Goal: Find specific page/section: Find specific page/section

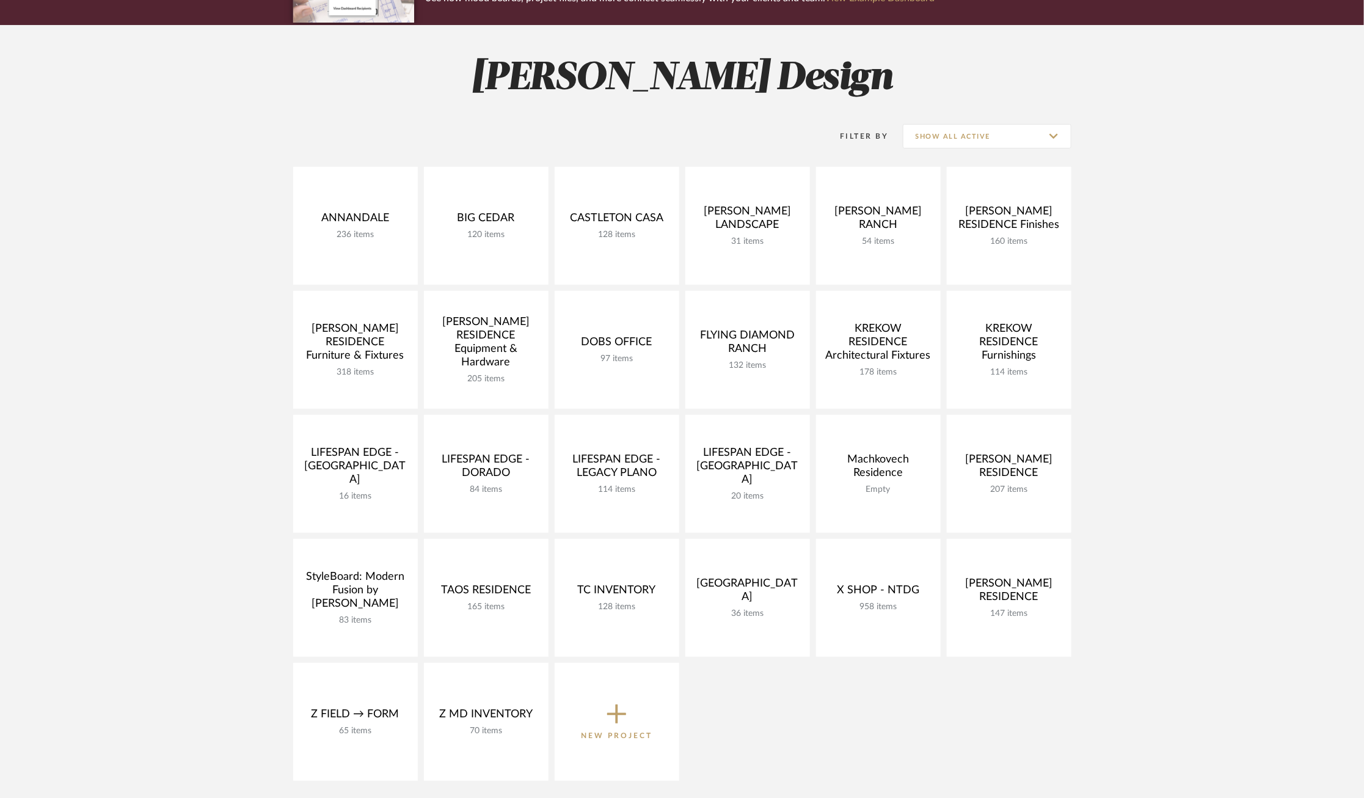
scroll to position [142, 0]
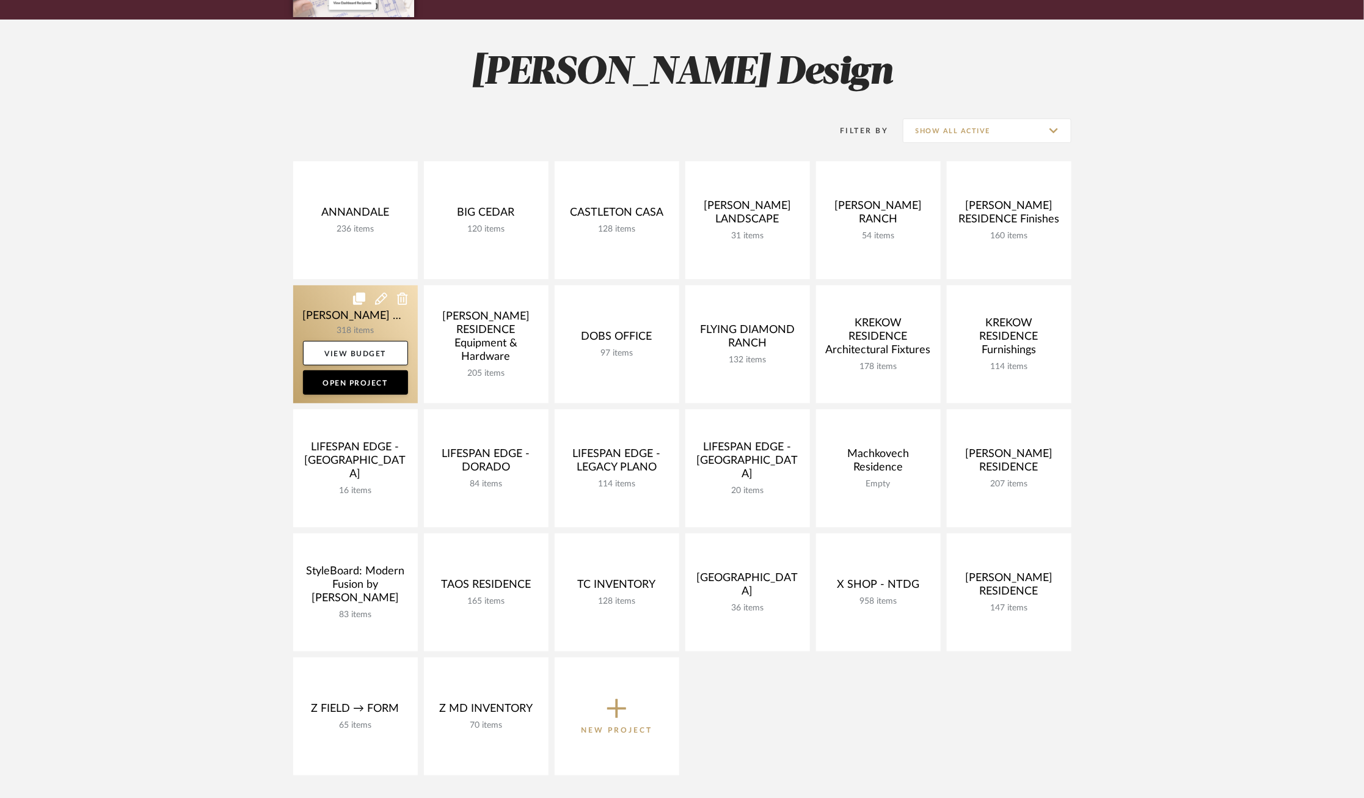
click at [321, 326] on link at bounding box center [355, 344] width 125 height 118
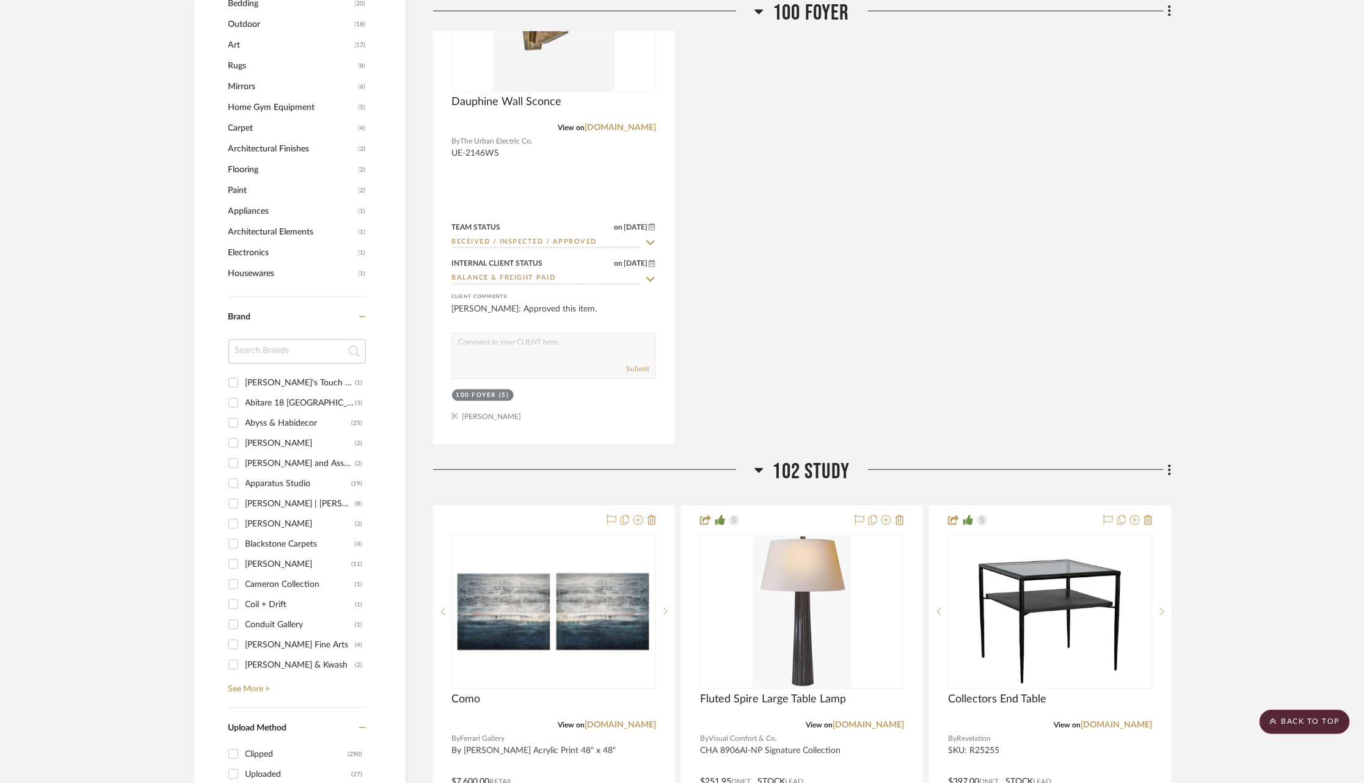
scroll to position [1579, 1]
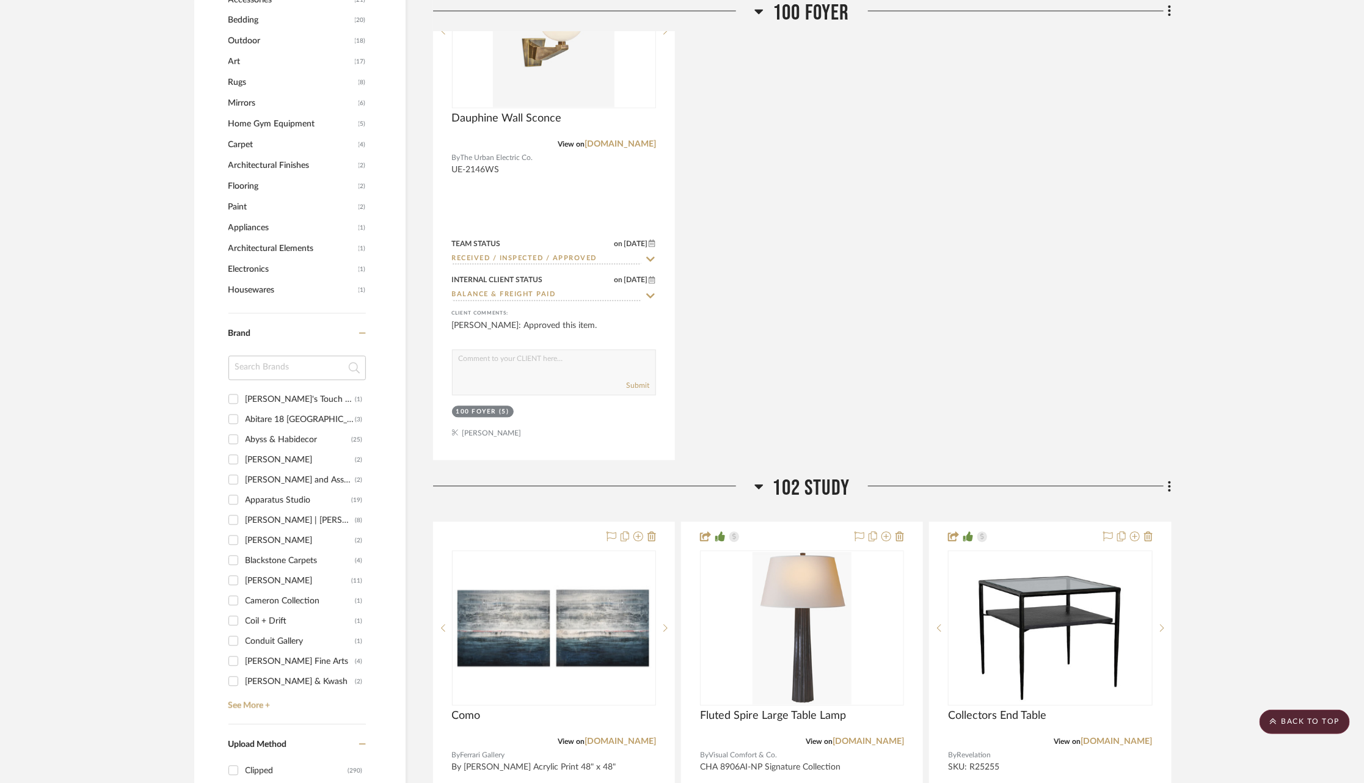
click at [240, 135] on span "Carpet" at bounding box center [291, 144] width 127 height 21
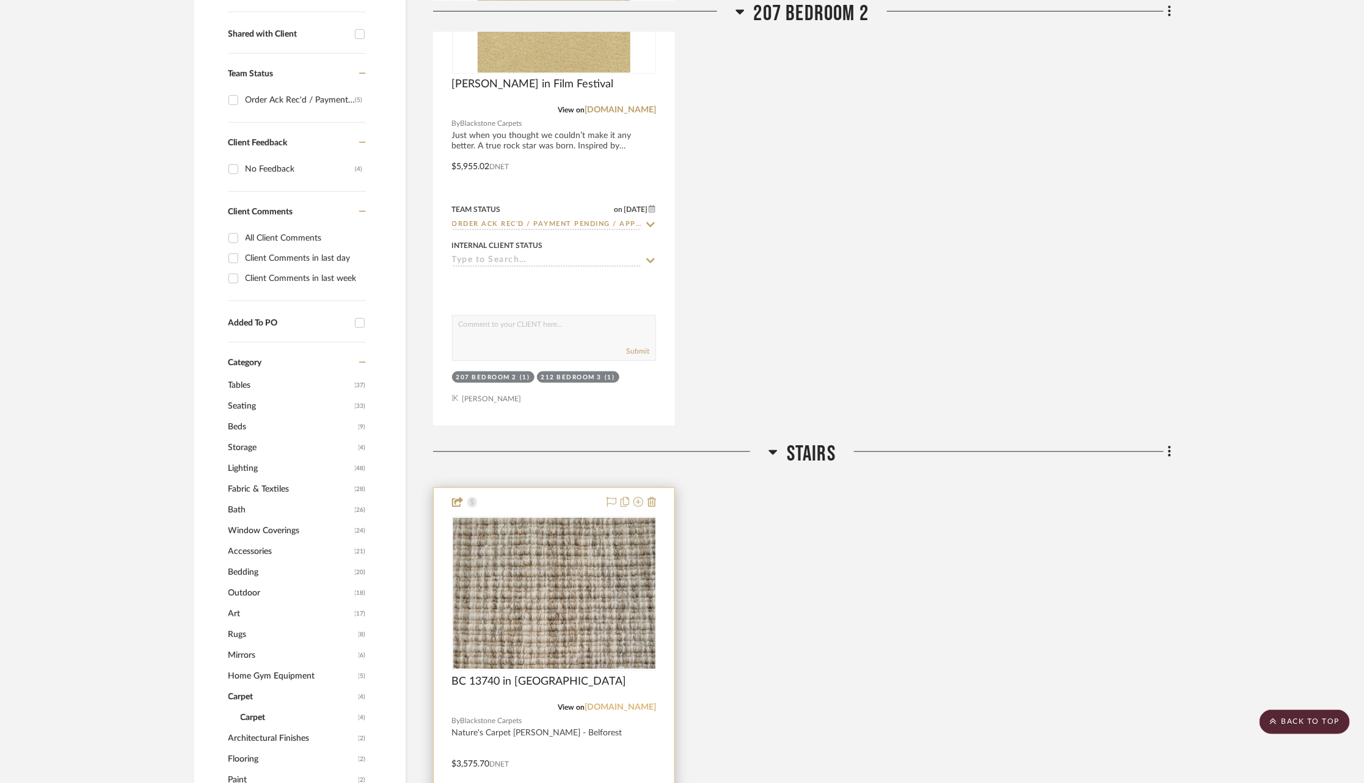
scroll to position [503, 0]
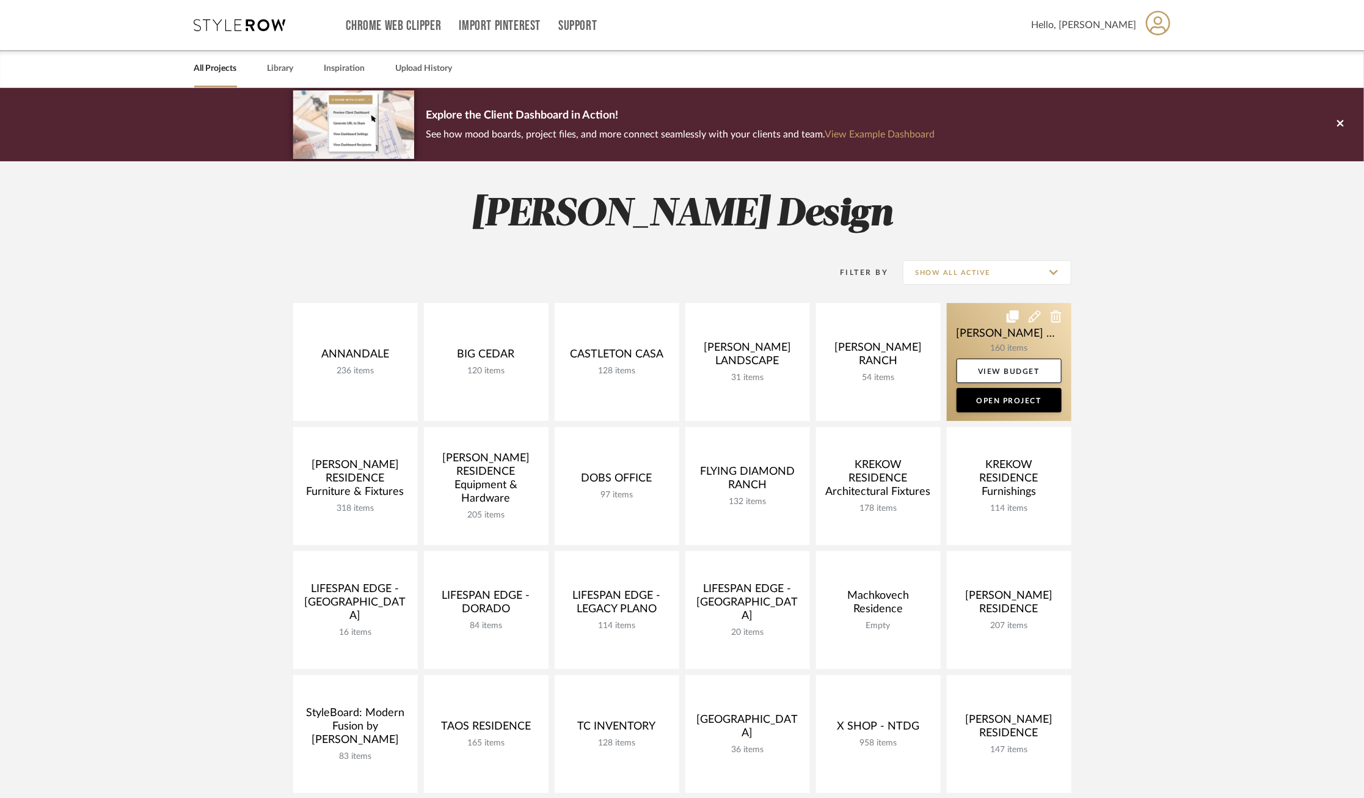
click at [961, 343] on link at bounding box center [1009, 362] width 125 height 118
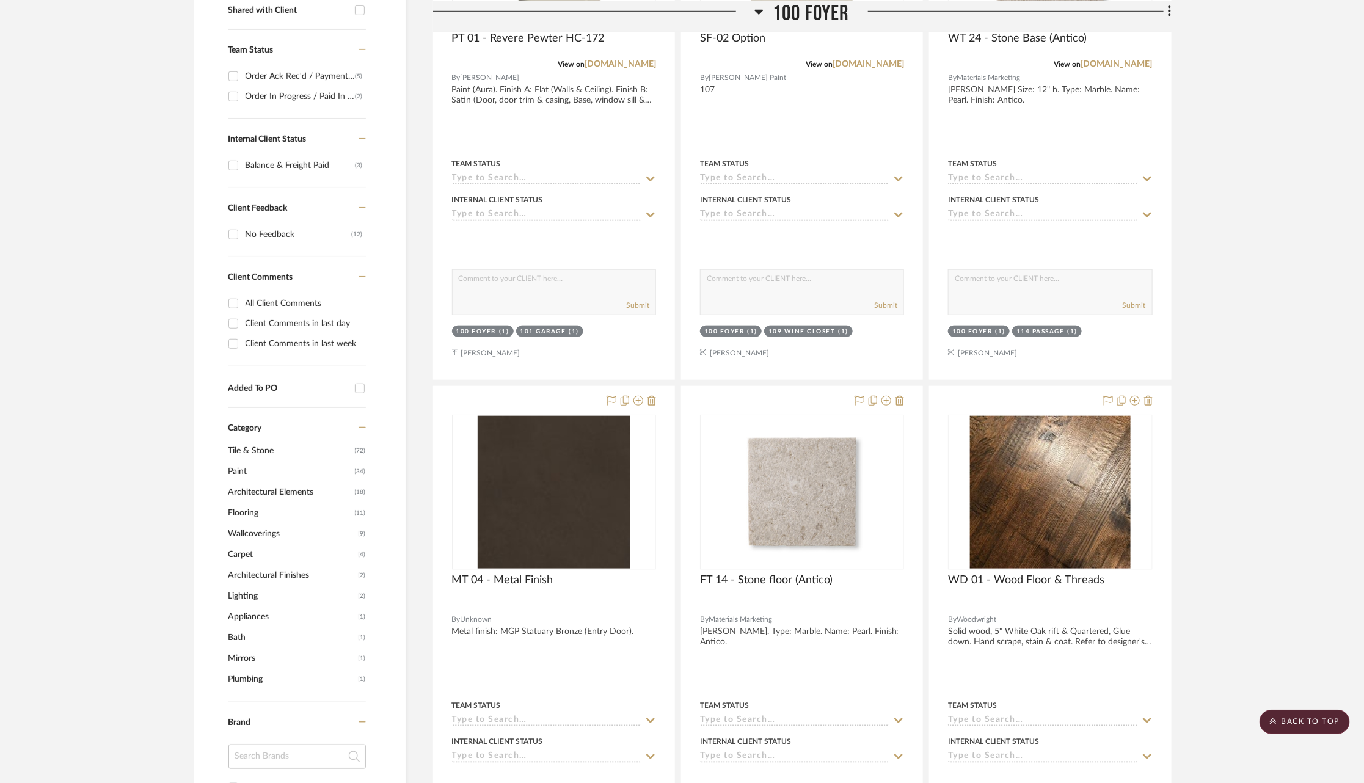
scroll to position [547, 0]
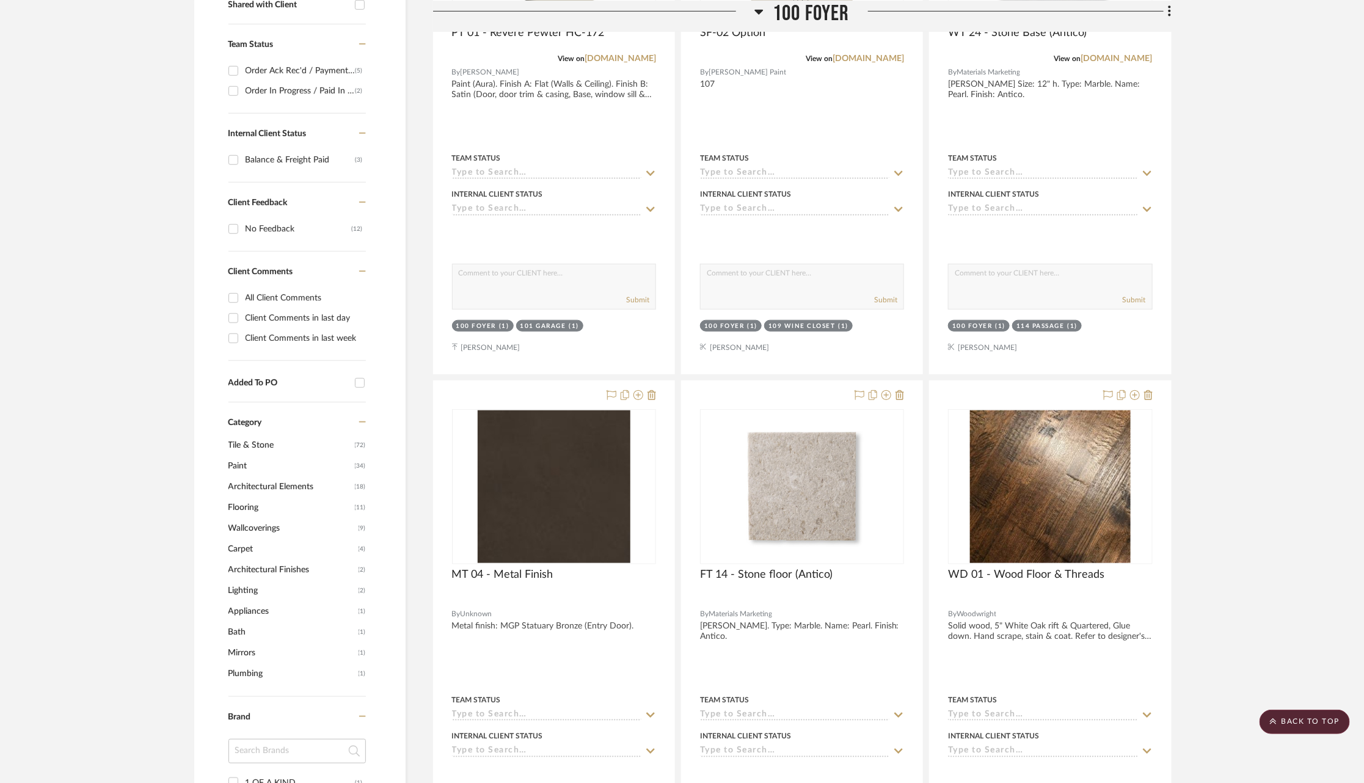
click at [238, 539] on span "Carpet" at bounding box center [291, 549] width 127 height 21
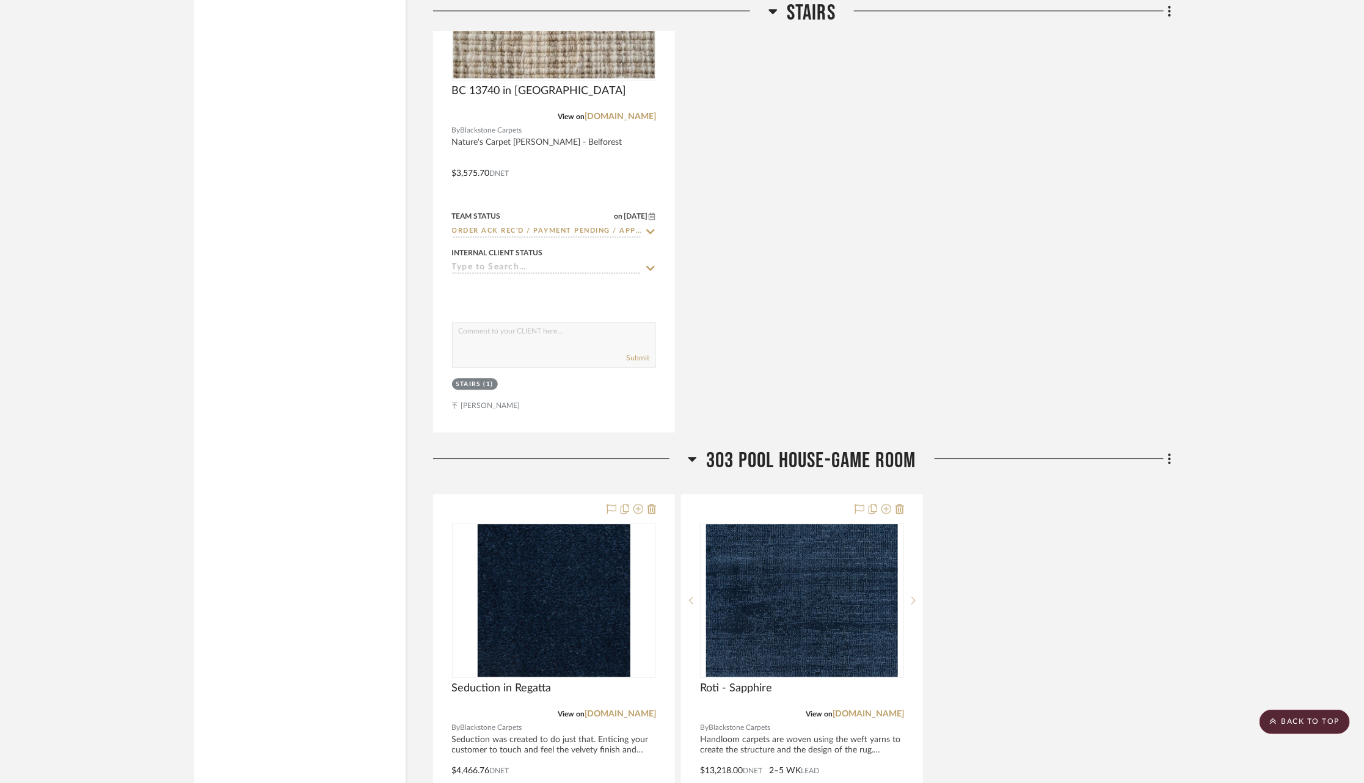
scroll to position [1720, 0]
